Goal: Obtain resource: Download file/media

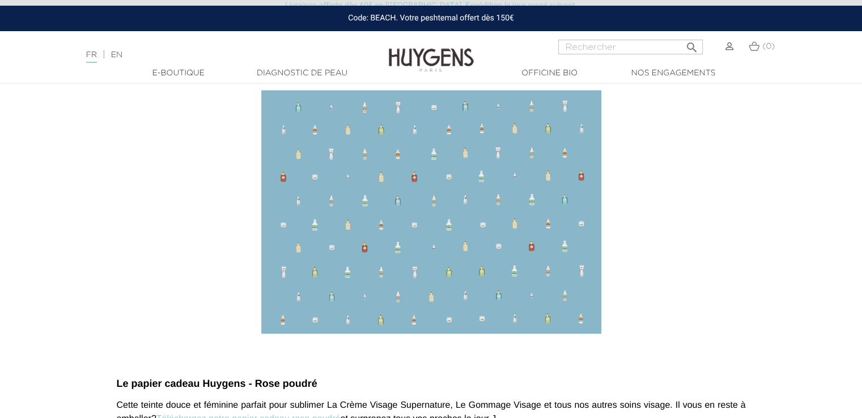
scroll to position [1190, 0]
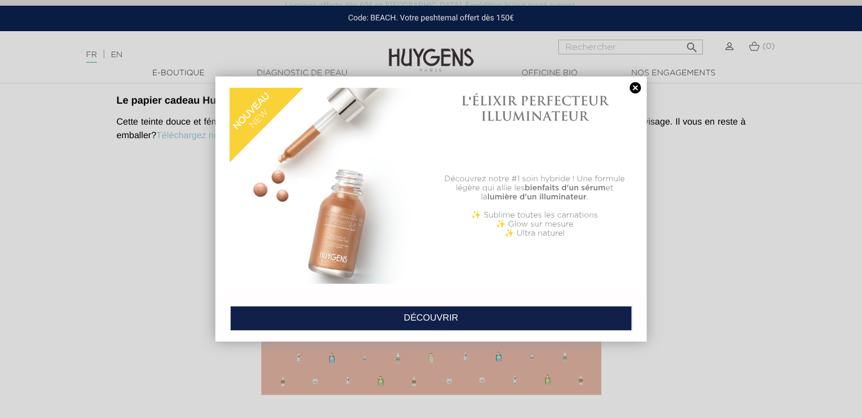
click at [632, 88] on link at bounding box center [635, 88] width 16 height 12
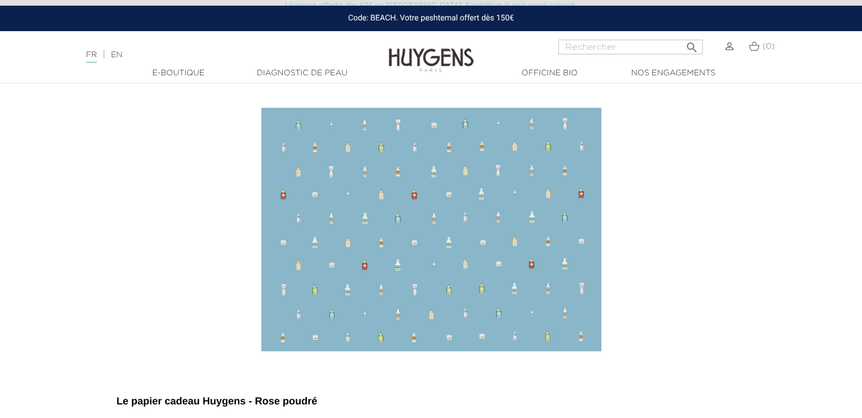
scroll to position [907, 0]
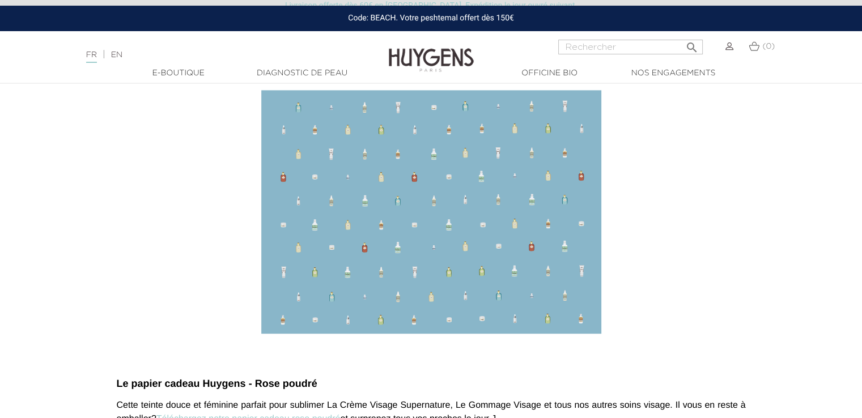
click at [442, 223] on img at bounding box center [431, 212] width 340 height 244
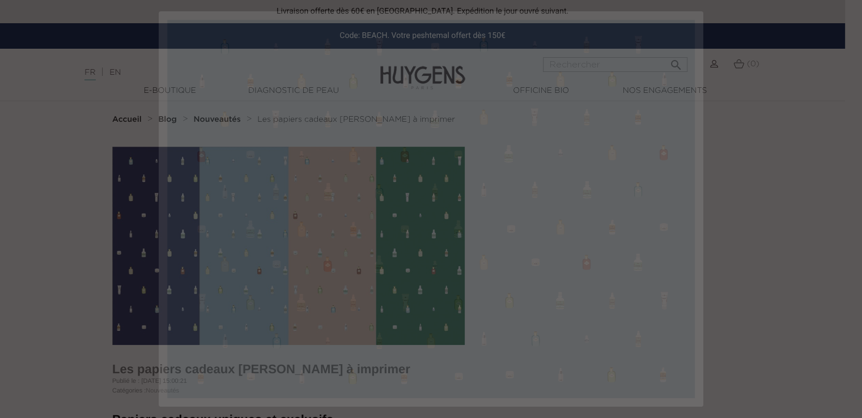
scroll to position [0, 0]
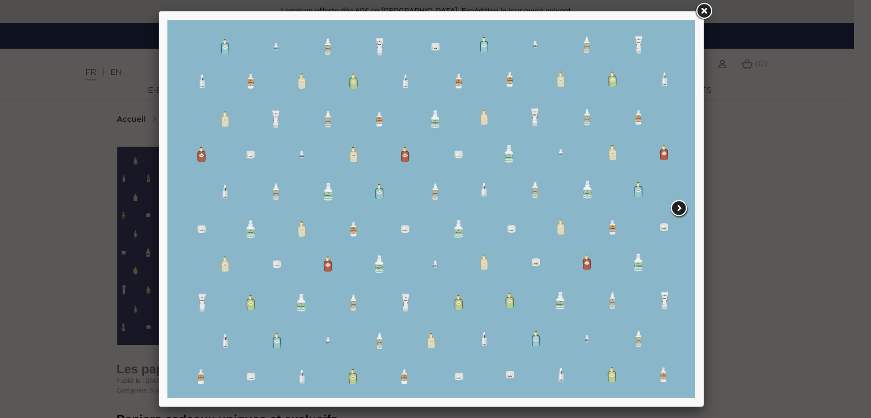
click at [676, 207] on span at bounding box center [679, 208] width 20 height 19
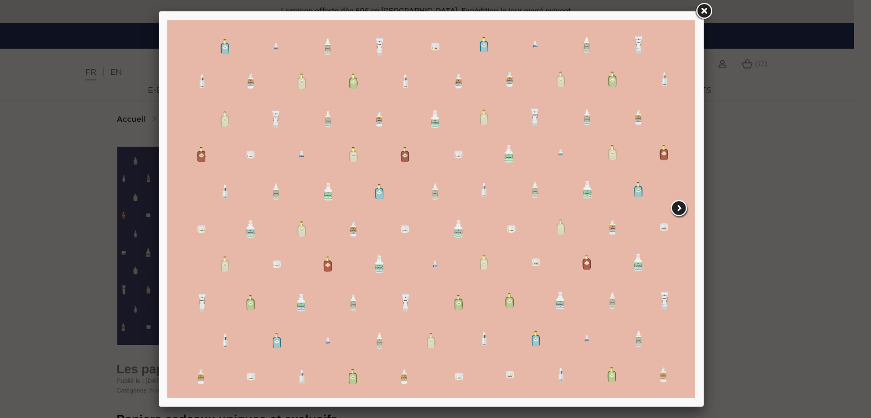
click at [676, 207] on span at bounding box center [679, 208] width 20 height 19
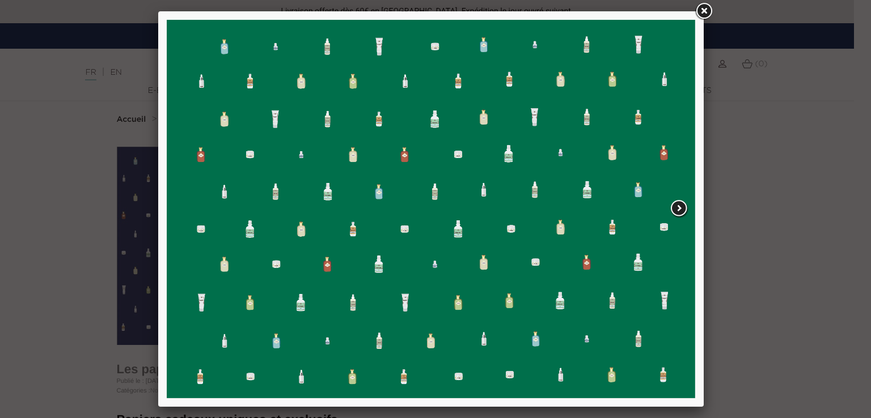
click at [676, 207] on span at bounding box center [679, 208] width 20 height 19
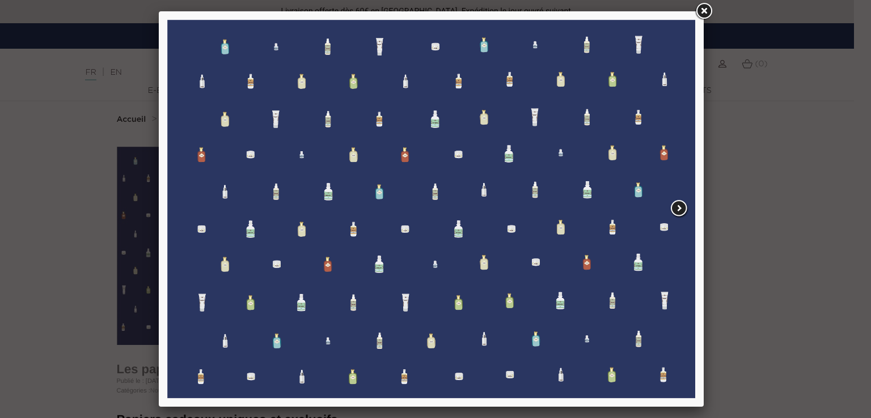
click at [673, 207] on span at bounding box center [679, 208] width 20 height 19
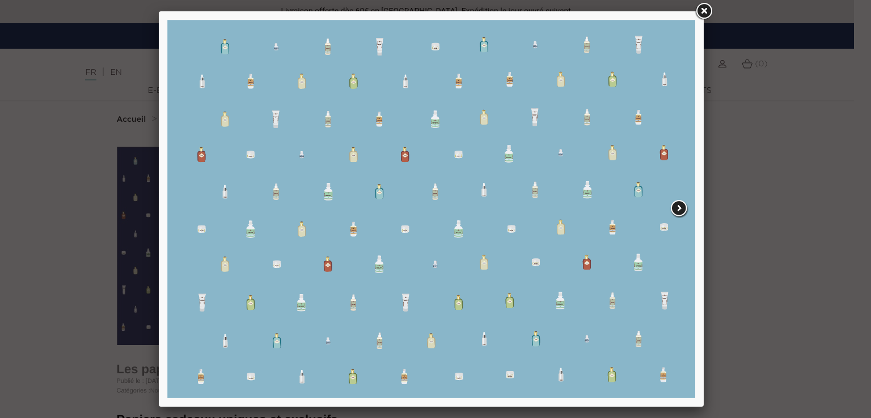
click at [673, 207] on span at bounding box center [679, 208] width 20 height 19
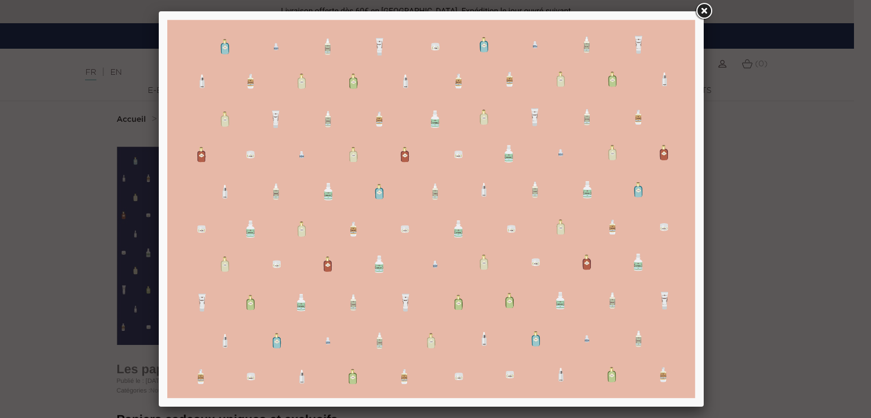
click at [673, 207] on span at bounding box center [679, 208] width 20 height 19
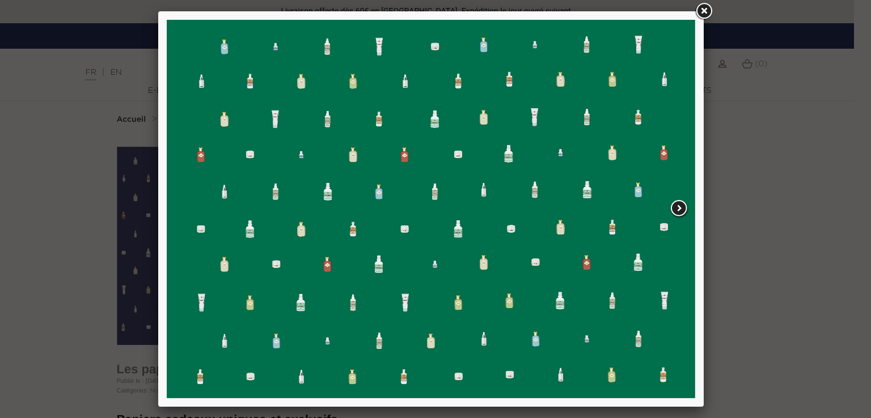
click at [673, 207] on span at bounding box center [679, 208] width 20 height 19
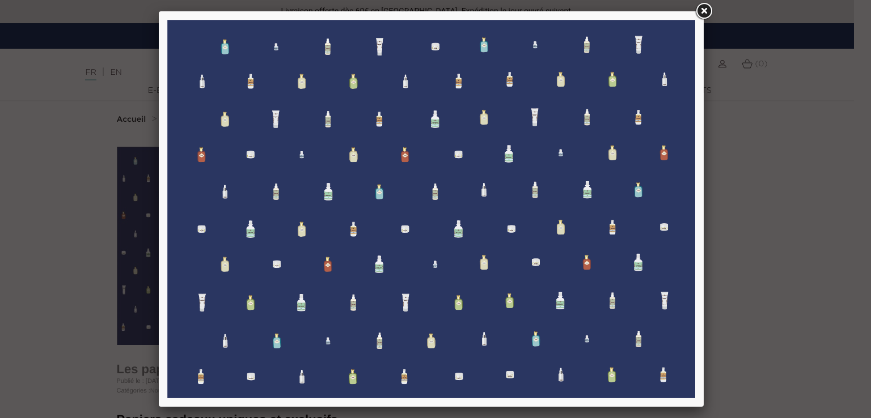
click at [673, 207] on span at bounding box center [679, 208] width 20 height 19
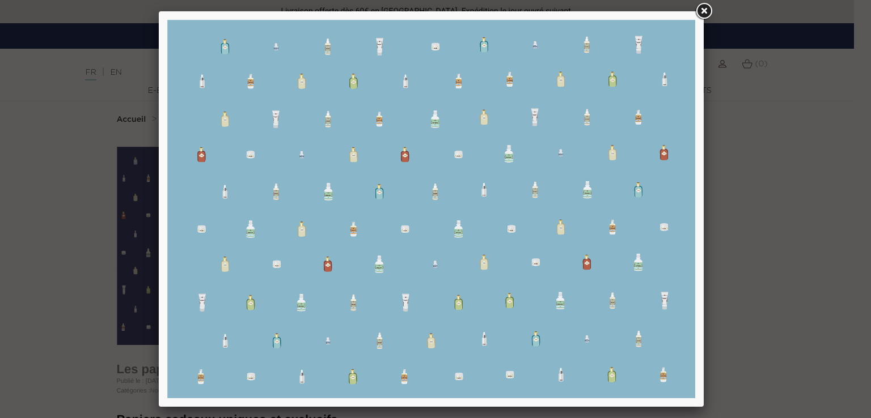
click at [706, 9] on link at bounding box center [703, 11] width 20 height 20
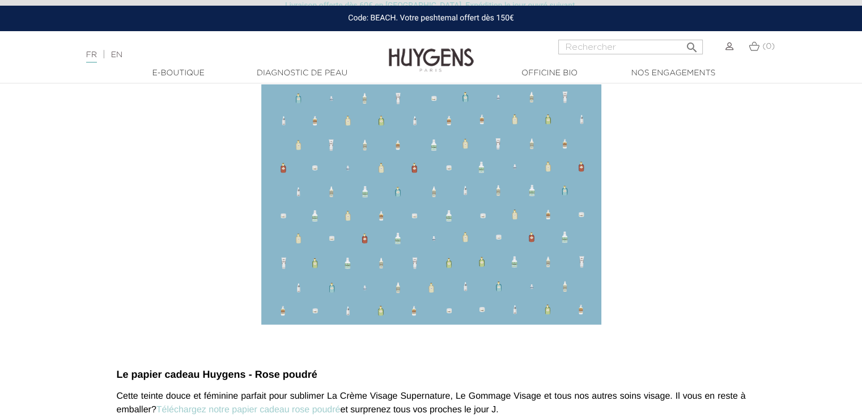
scroll to position [907, 0]
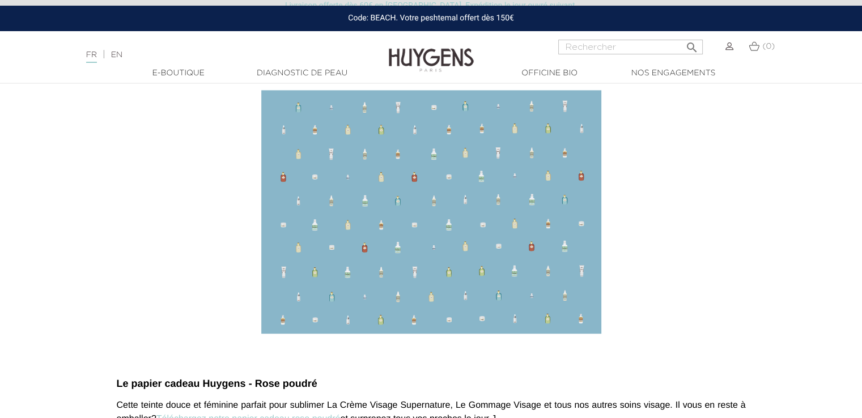
click at [487, 244] on img at bounding box center [431, 212] width 340 height 244
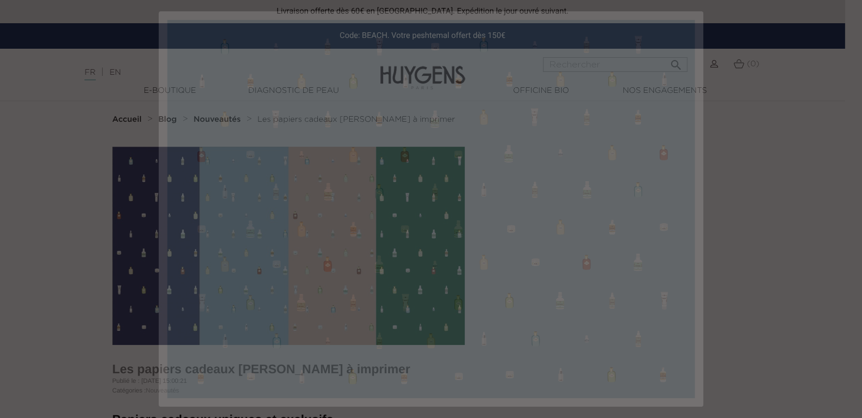
scroll to position [0, 0]
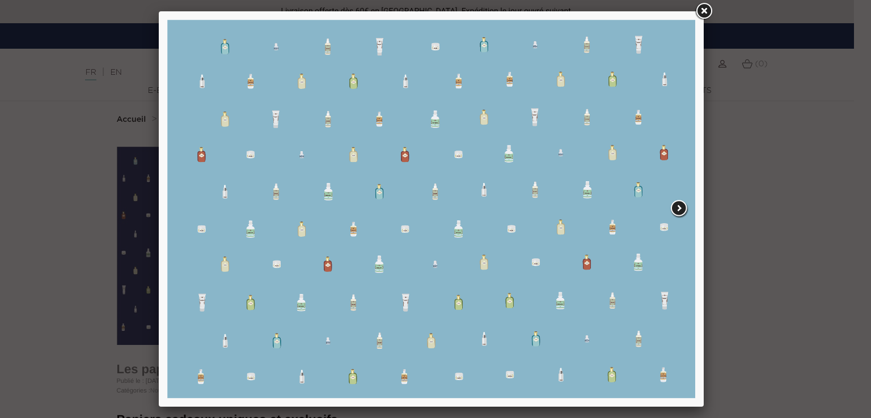
click at [676, 203] on span at bounding box center [679, 208] width 20 height 19
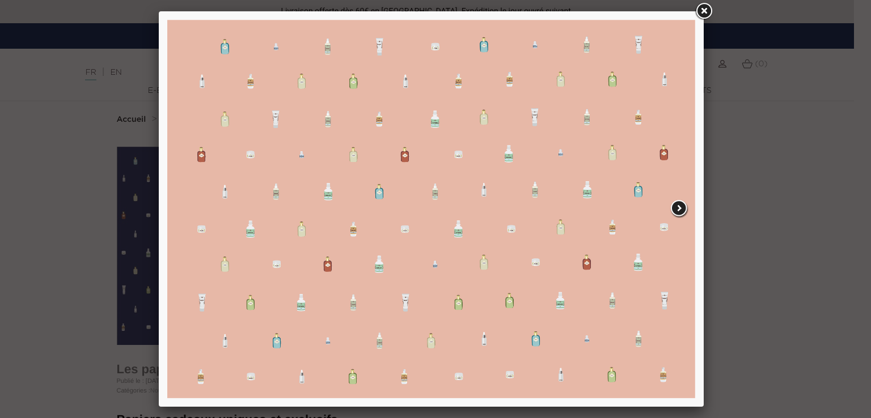
click at [676, 203] on span at bounding box center [679, 208] width 20 height 19
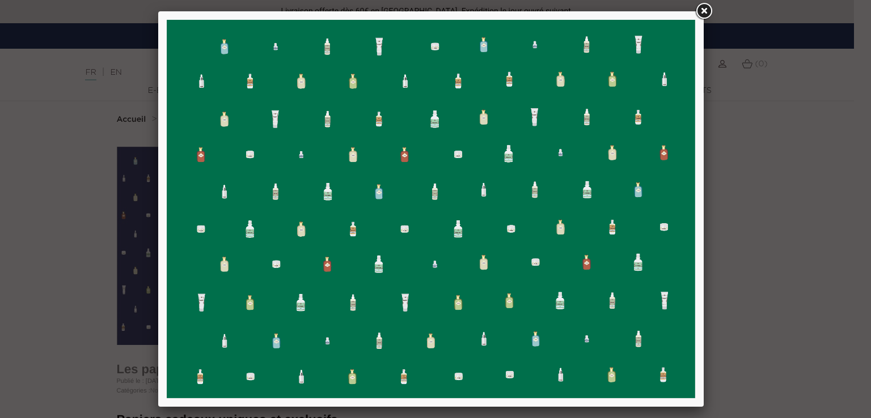
click at [707, 10] on link at bounding box center [703, 11] width 20 height 20
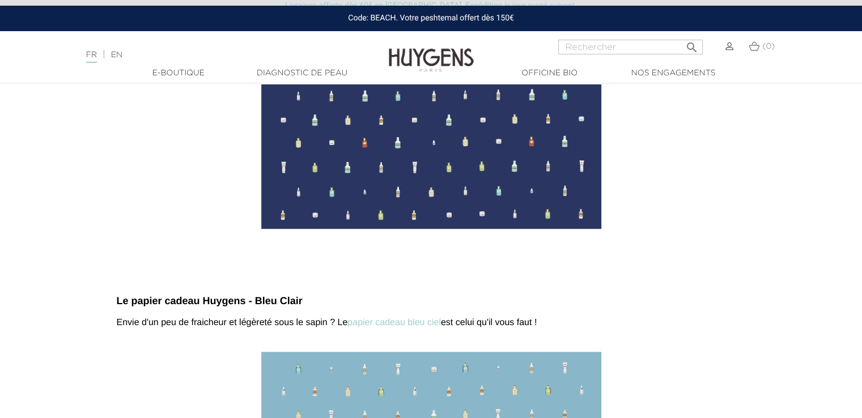
scroll to position [793, 0]
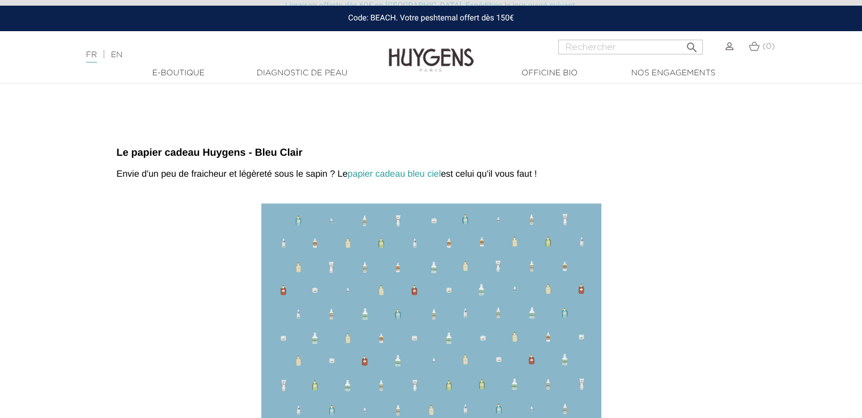
click at [402, 176] on link "papier cadeau bleu ciel" at bounding box center [394, 174] width 94 height 10
